Goal: Transaction & Acquisition: Purchase product/service

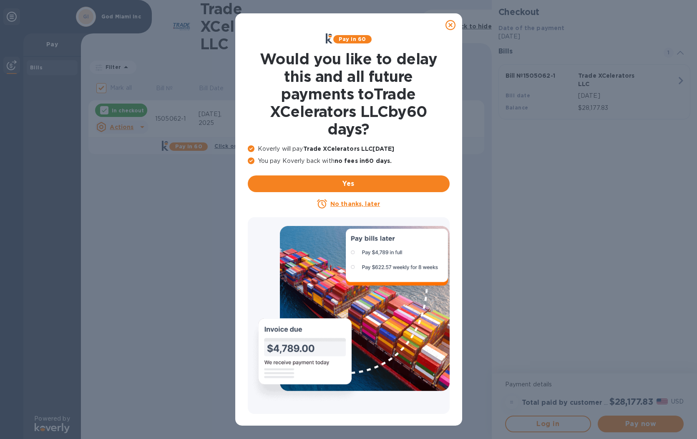
click at [340, 204] on u "No thanks, later" at bounding box center [356, 203] width 50 height 7
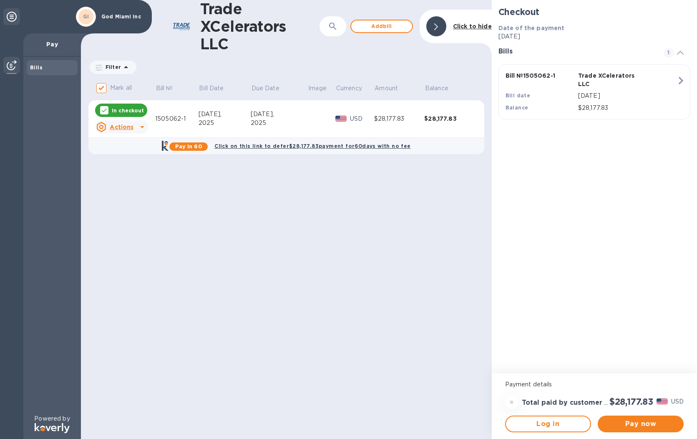
click at [10, 16] on icon at bounding box center [12, 17] width 10 height 10
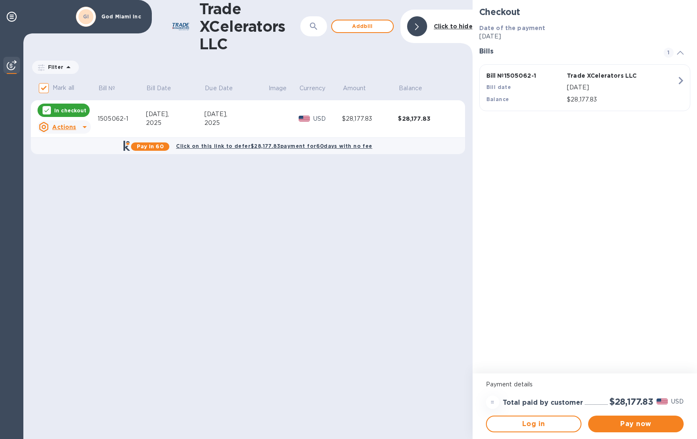
click at [8, 60] on img at bounding box center [12, 65] width 10 height 10
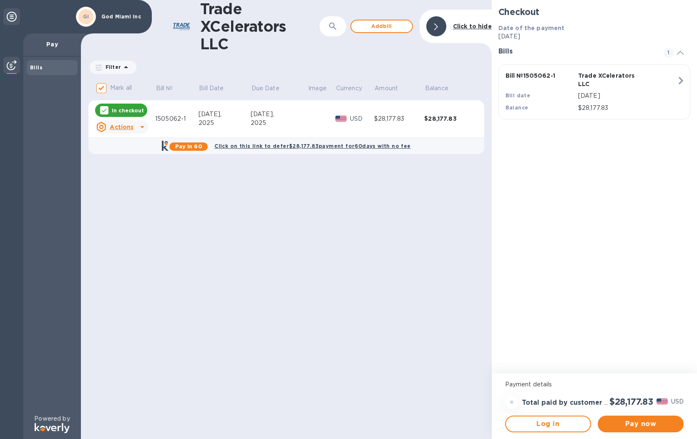
click at [50, 45] on p "Pay" at bounding box center [52, 44] width 44 height 8
click at [643, 426] on span "Pay now" at bounding box center [641, 424] width 73 height 10
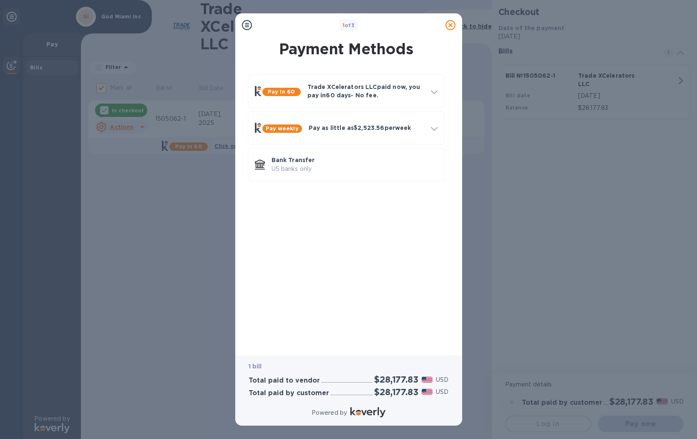
click at [246, 24] on icon at bounding box center [247, 25] width 10 height 10
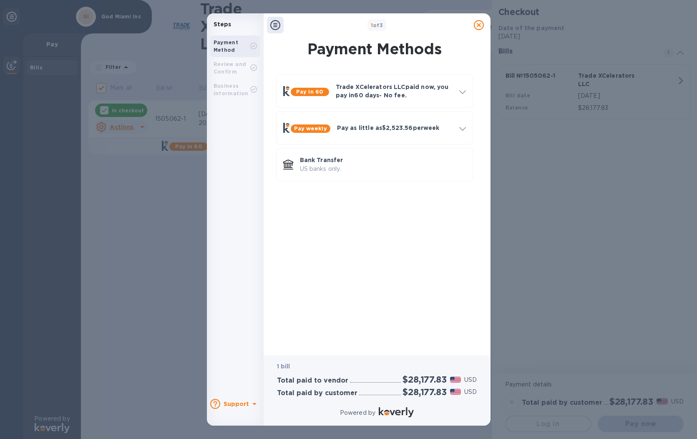
click at [253, 402] on icon at bounding box center [255, 404] width 10 height 10
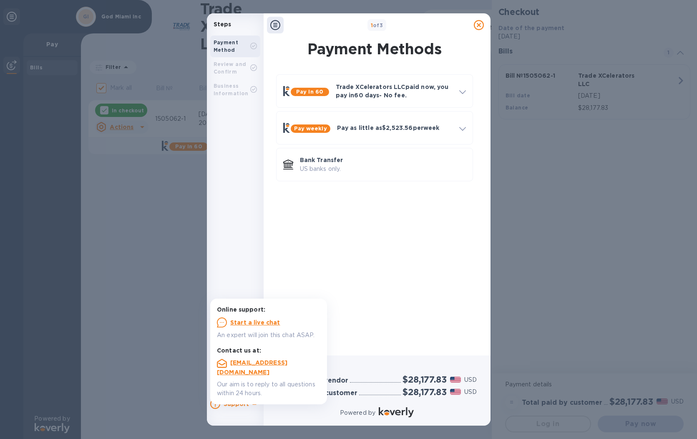
click at [428, 266] on div "Pay in 60 Trade XCelerators LLC paid now, you pay in 60 days - No fee. Apply to…" at bounding box center [375, 207] width 214 height 279
click at [381, 26] on b "1 of 3" at bounding box center [377, 25] width 13 height 6
drag, startPoint x: 381, startPoint y: 26, endPoint x: 393, endPoint y: 25, distance: 11.7
click at [381, 26] on b "1 of 3" at bounding box center [377, 25] width 13 height 6
click at [420, 209] on div "Pay in 60 Trade XCelerators LLC paid now, you pay in 60 days - No fee. Apply to…" at bounding box center [375, 207] width 214 height 279
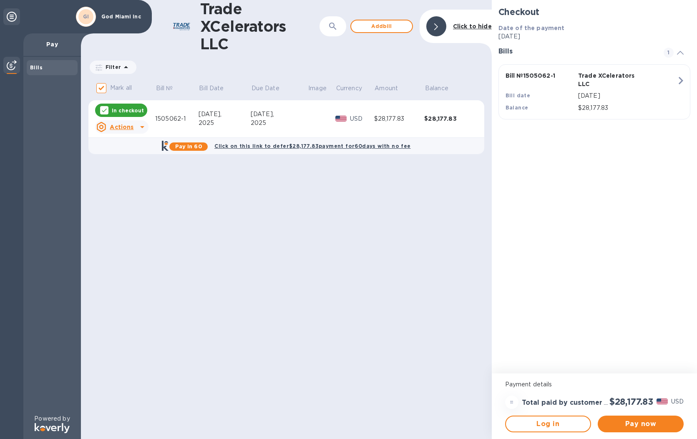
click at [534, 383] on p "Payment details" at bounding box center [594, 384] width 179 height 9
click at [189, 25] on img at bounding box center [181, 27] width 23 height 14
click at [625, 424] on span "Pay now" at bounding box center [641, 424] width 73 height 10
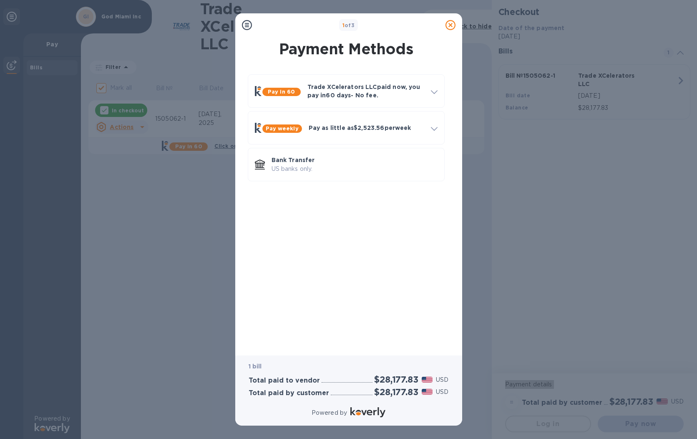
drag, startPoint x: 365, startPoint y: 409, endPoint x: 441, endPoint y: 375, distance: 83.5
click at [365, 409] on img at bounding box center [368, 412] width 35 height 10
click at [362, 91] on p "Trade XCelerators LLC paid now, you pay in 60 days - No fee." at bounding box center [366, 91] width 117 height 17
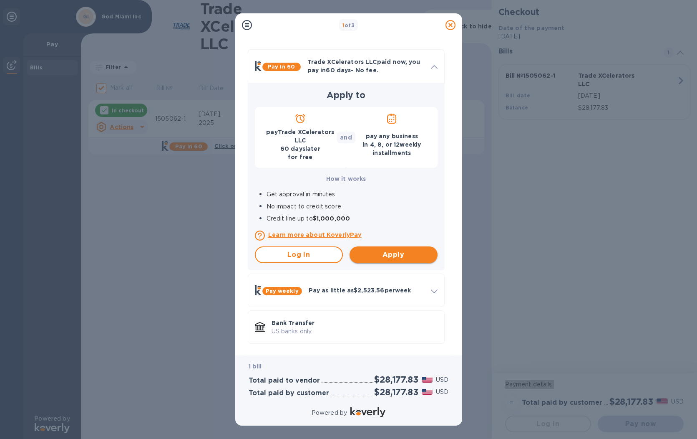
scroll to position [25, 0]
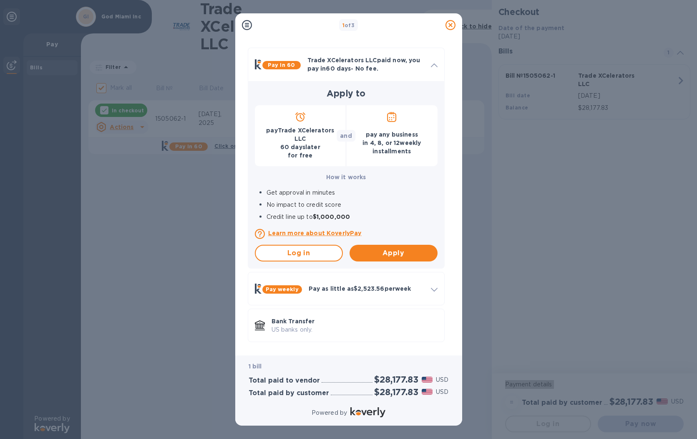
click at [182, 284] on div "1 of 3 Payment Methods Pay in 60 Trade XCelerators LLC paid now, you pay in 60 …" at bounding box center [348, 219] width 697 height 439
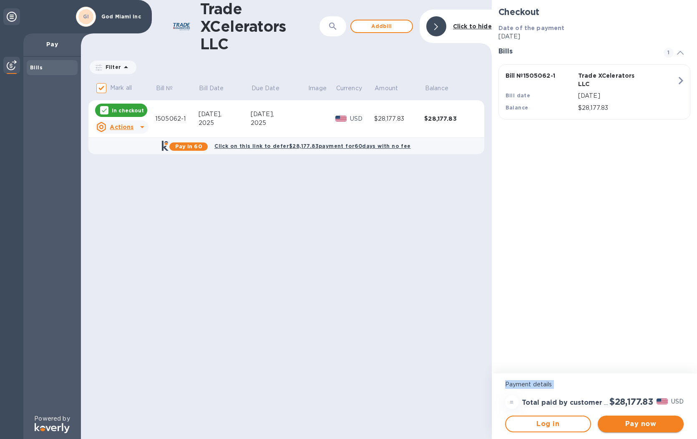
click at [635, 424] on span "Pay now" at bounding box center [641, 424] width 73 height 10
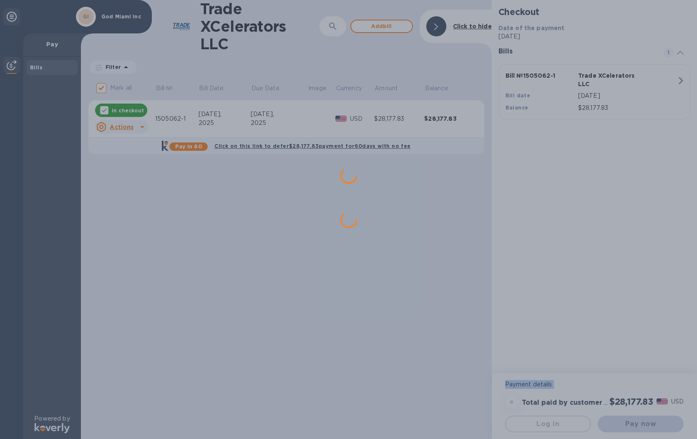
scroll to position [0, 0]
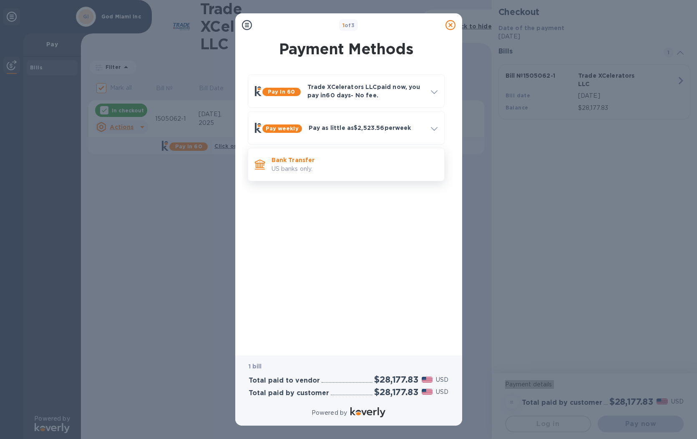
click at [296, 164] on p "US banks only." at bounding box center [355, 168] width 166 height 9
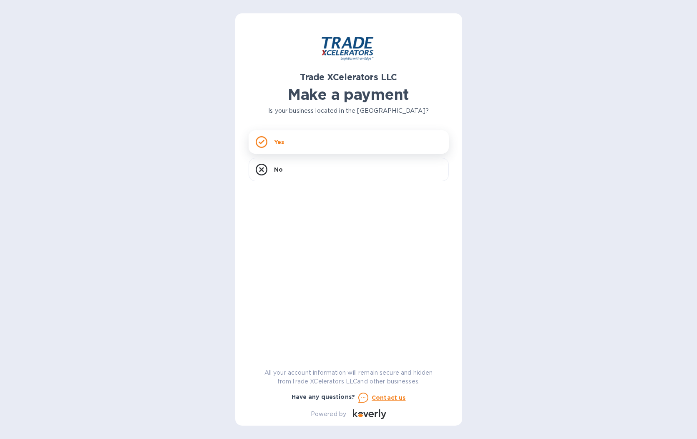
click at [291, 139] on div "Yes" at bounding box center [349, 141] width 200 height 23
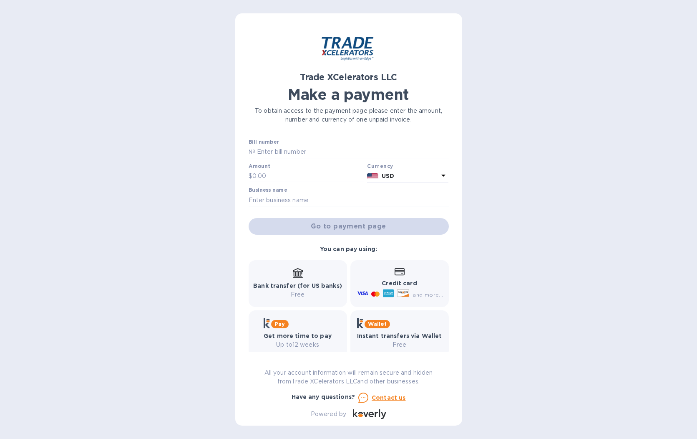
click at [402, 277] on div "Credit card and more..." at bounding box center [400, 284] width 88 height 32
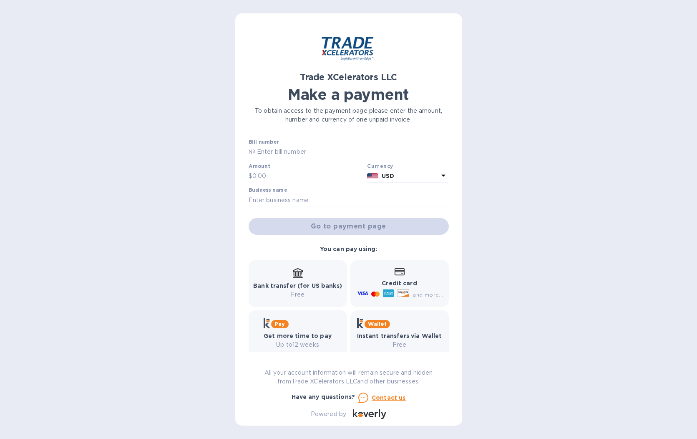
drag, startPoint x: 362, startPoint y: 252, endPoint x: 329, endPoint y: 270, distance: 37.2
click at [362, 252] on b "You can pay using:" at bounding box center [348, 248] width 57 height 7
click at [312, 276] on div "Bank transfer (for US banks) Free" at bounding box center [297, 283] width 89 height 31
click at [372, 286] on p "Credit card" at bounding box center [400, 283] width 88 height 9
click at [373, 286] on p "Credit card" at bounding box center [400, 283] width 88 height 9
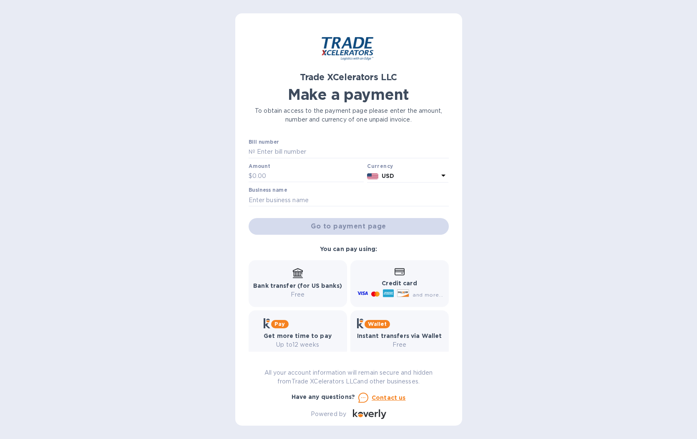
click at [374, 288] on div "and more..." at bounding box center [401, 294] width 91 height 13
drag, startPoint x: 374, startPoint y: 288, endPoint x: 384, endPoint y: 285, distance: 9.6
click at [374, 288] on div "and more..." at bounding box center [401, 294] width 91 height 13
click at [404, 276] on div "Credit card and more..." at bounding box center [400, 284] width 88 height 32
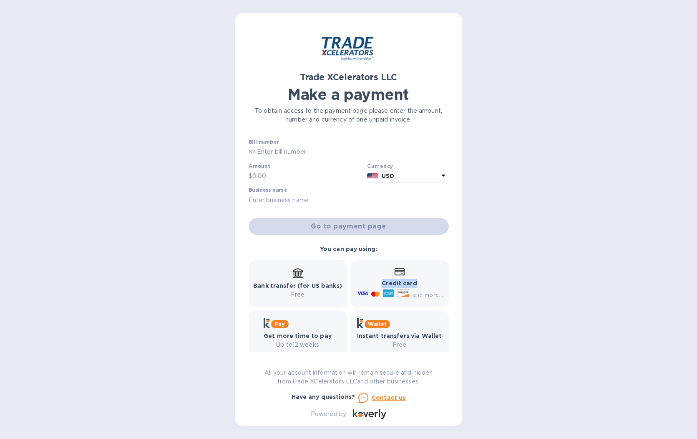
click at [404, 275] on div "Credit card and more..." at bounding box center [400, 284] width 88 height 32
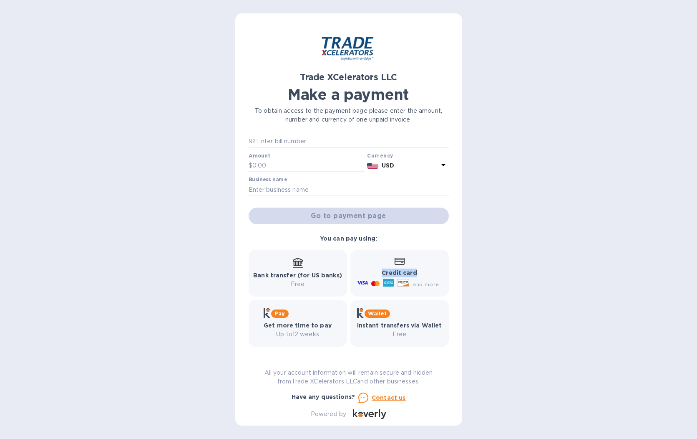
click at [385, 398] on u "Contact us" at bounding box center [389, 397] width 34 height 7
click at [387, 398] on u "Contact us" at bounding box center [389, 397] width 34 height 7
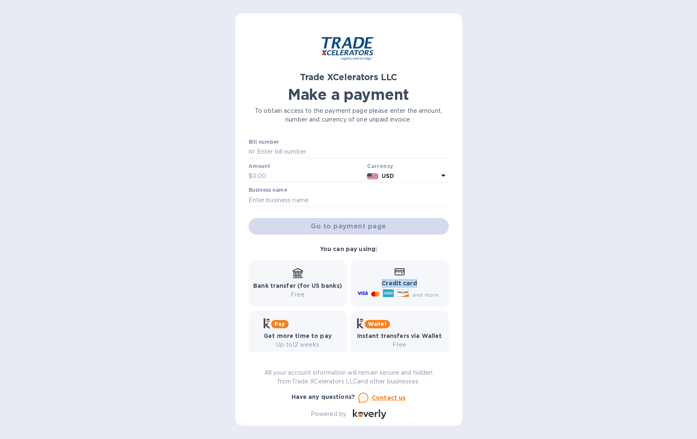
click at [442, 175] on icon at bounding box center [444, 175] width 4 height 2
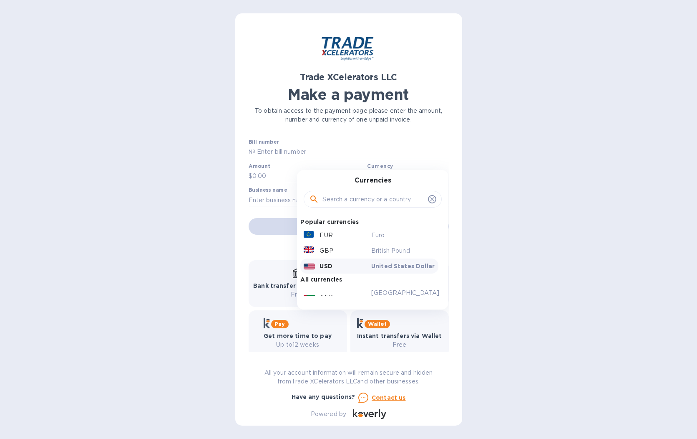
click at [525, 204] on div "Trade XCelerators LLC Make a payment To obtain access to the payment page pleas…" at bounding box center [348, 219] width 697 height 439
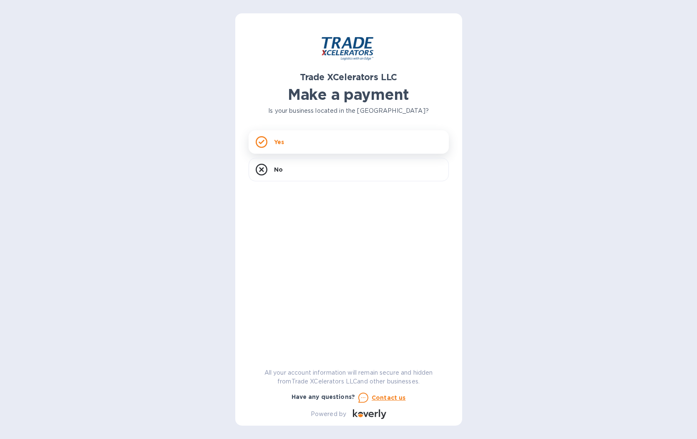
click at [298, 142] on div "Yes" at bounding box center [349, 141] width 200 height 23
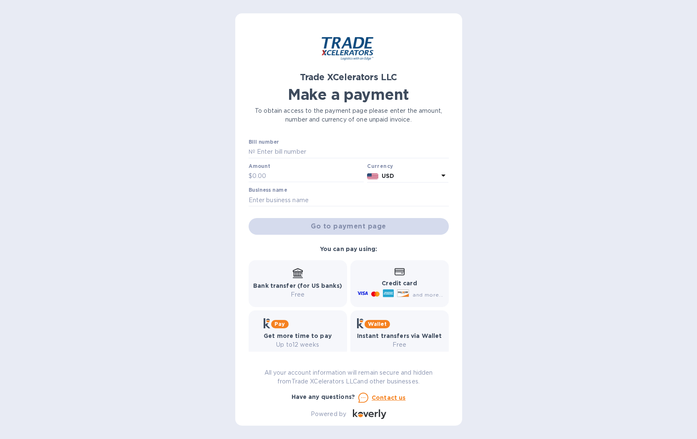
scroll to position [10, 0]
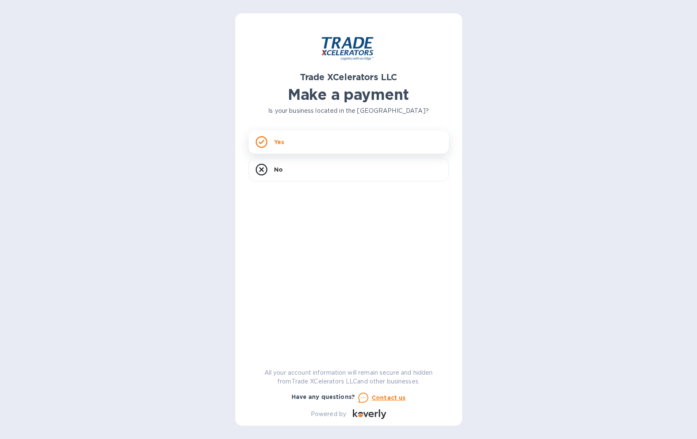
click at [296, 141] on div "Yes" at bounding box center [349, 141] width 200 height 23
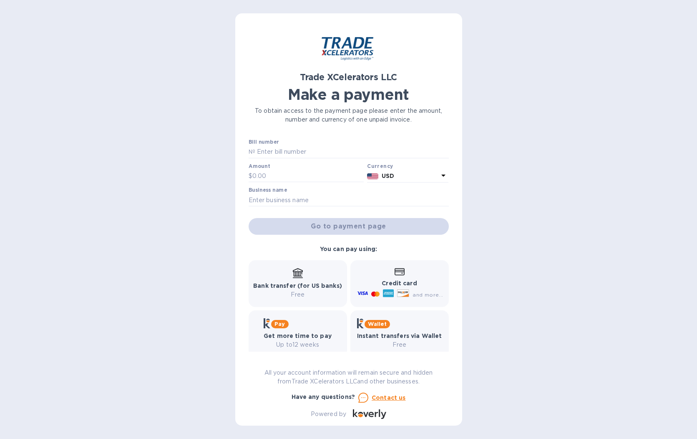
click at [394, 279] on div "Credit card and more..." at bounding box center [400, 284] width 88 height 32
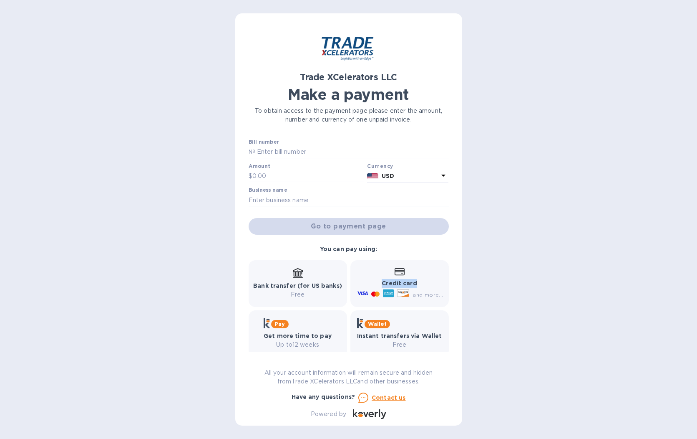
click at [394, 279] on div "Credit card and more..." at bounding box center [400, 284] width 88 height 32
drag, startPoint x: 394, startPoint y: 279, endPoint x: 383, endPoint y: 265, distance: 18.1
click at [394, 278] on div "Credit card and more..." at bounding box center [400, 284] width 88 height 32
click at [361, 248] on b "You can pay using:" at bounding box center [348, 248] width 57 height 7
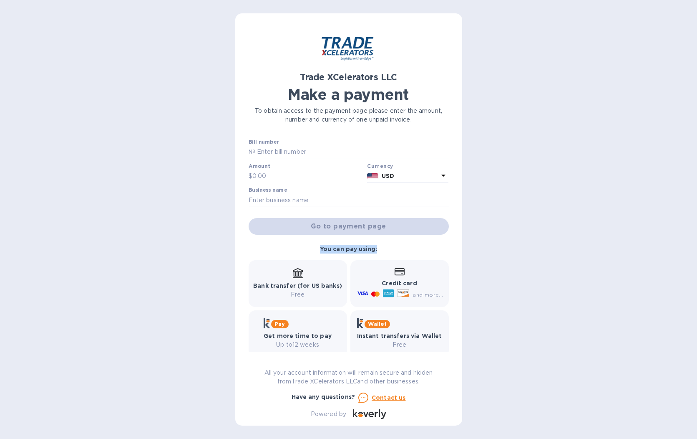
click at [361, 248] on b "You can pay using:" at bounding box center [348, 248] width 57 height 7
click at [293, 151] on input "text" at bounding box center [352, 152] width 194 height 13
type input "1505062-1"
click at [291, 176] on input "text" at bounding box center [309, 176] width 112 height 13
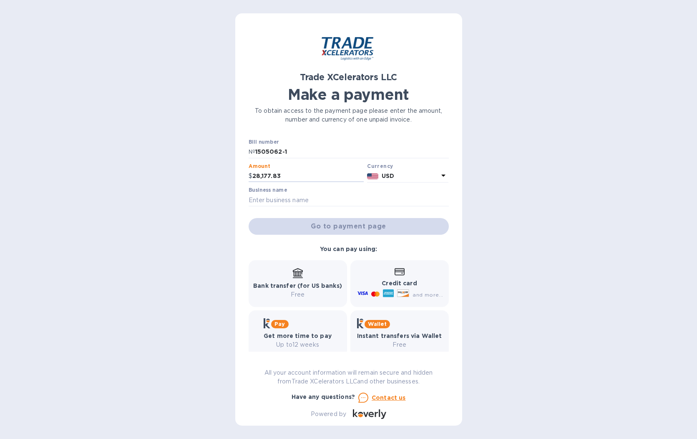
type input "28,177.83"
click at [415, 176] on p "USD" at bounding box center [410, 176] width 57 height 9
click at [504, 175] on div "Trade XCelerators LLC Make a payment To obtain access to the payment page pleas…" at bounding box center [348, 219] width 697 height 439
click at [298, 199] on input "text" at bounding box center [349, 199] width 200 height 13
type input "God Miami Inc"
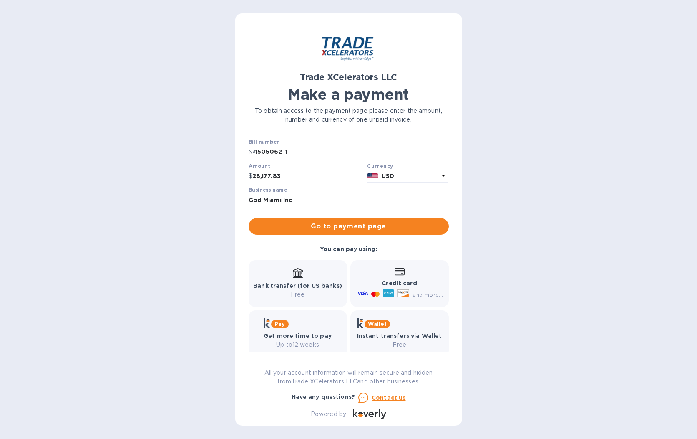
click at [389, 286] on b "Credit card" at bounding box center [399, 283] width 35 height 7
click at [389, 287] on p "Credit card" at bounding box center [400, 283] width 88 height 9
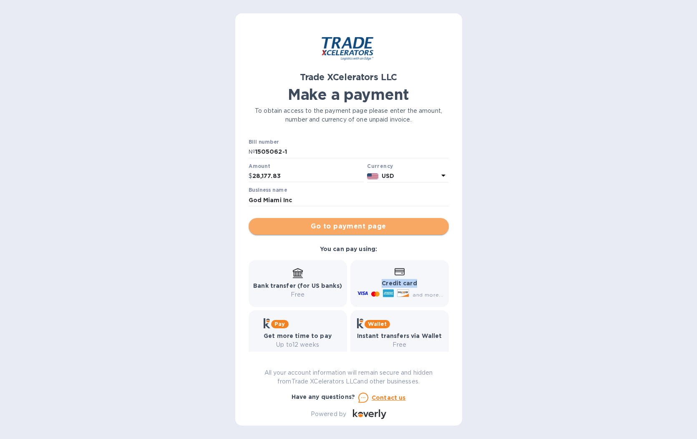
click at [350, 225] on span "Go to payment page" at bounding box center [348, 226] width 187 height 10
